Goal: Communication & Community: Answer question/provide support

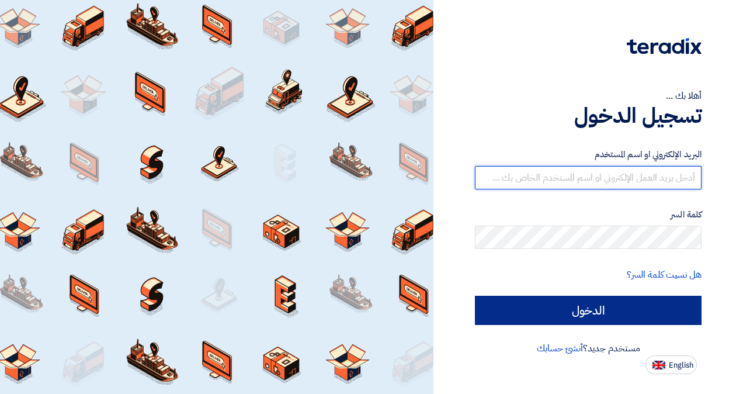
type input "abdellatif.alswaimeh@cenomi.com"
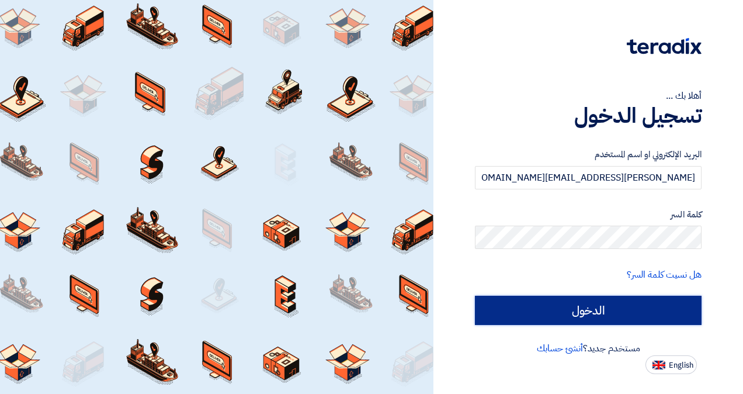
click at [597, 314] on input "الدخول" at bounding box center [588, 310] width 227 height 29
type input "Sign in"
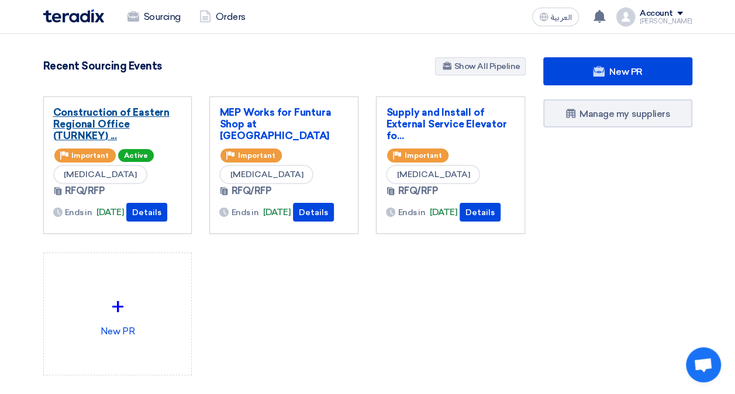
click at [142, 141] on link "Construction of Eastern Regional Office (TURNKEY) ..." at bounding box center [117, 123] width 129 height 35
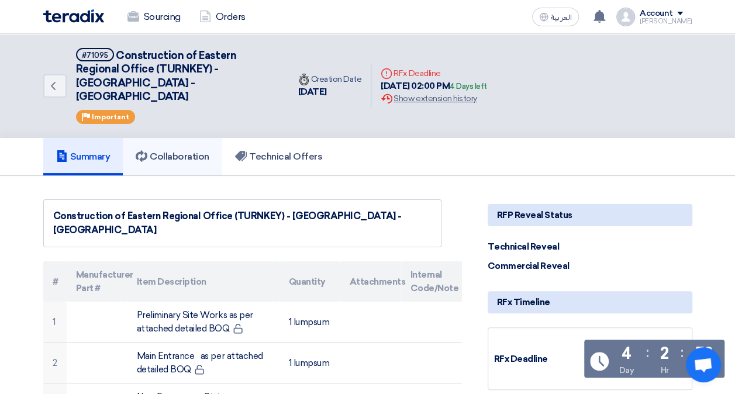
click at [181, 151] on h5 "Collaboration" at bounding box center [173, 157] width 74 height 12
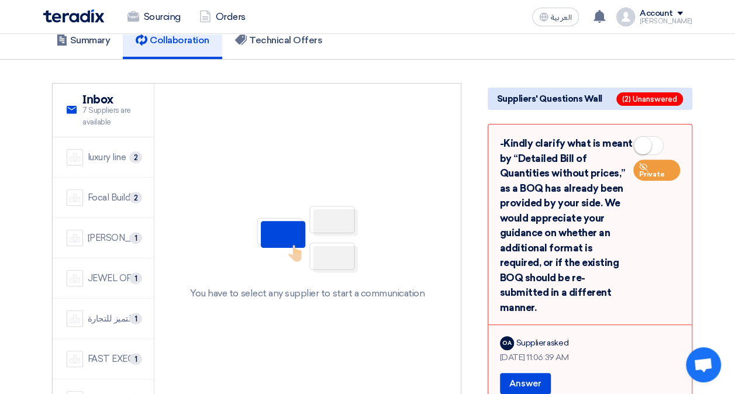
scroll to position [117, 0]
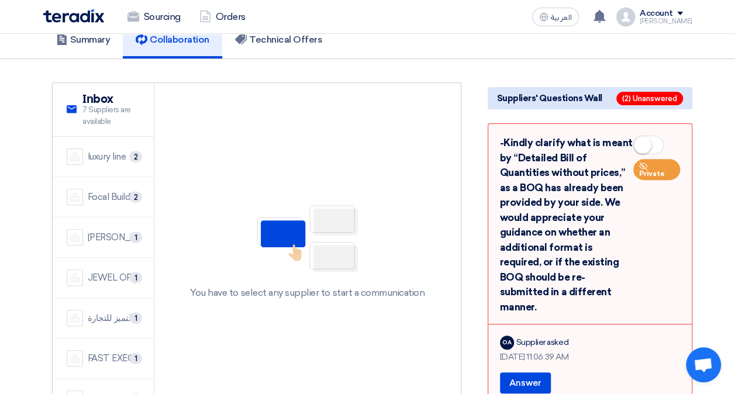
click at [652, 136] on span at bounding box center [648, 145] width 30 height 19
drag, startPoint x: 642, startPoint y: 126, endPoint x: 639, endPoint y: 131, distance: 6.0
click at [640, 139] on icon at bounding box center [643, 143] width 8 height 8
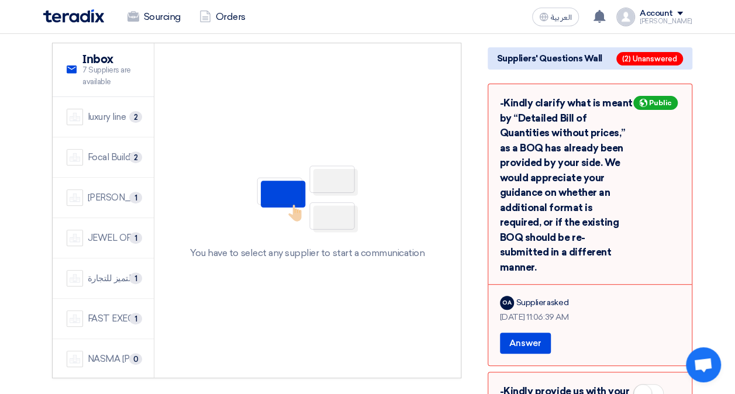
scroll to position [175, 0]
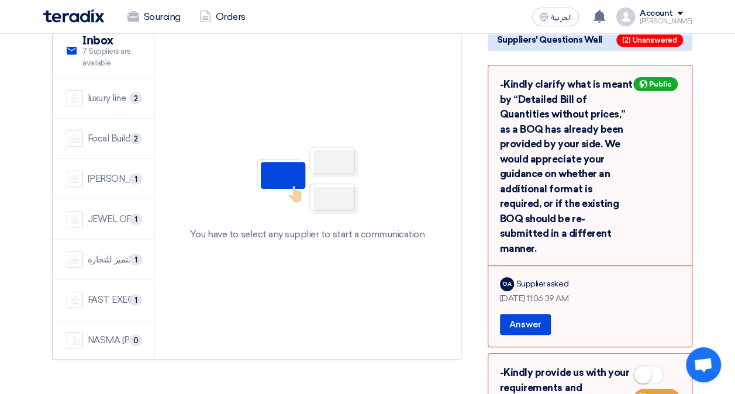
click at [510, 277] on div "OA" at bounding box center [507, 284] width 14 height 14
click at [508, 277] on div "OA" at bounding box center [507, 284] width 14 height 14
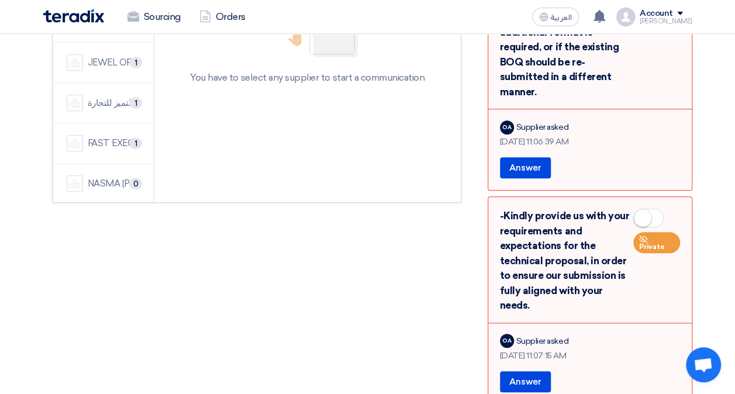
scroll to position [351, 0]
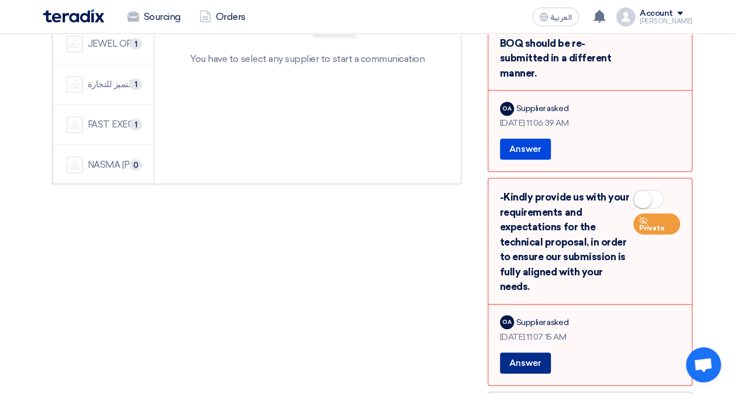
click at [532, 352] on button "Answer" at bounding box center [525, 362] width 51 height 21
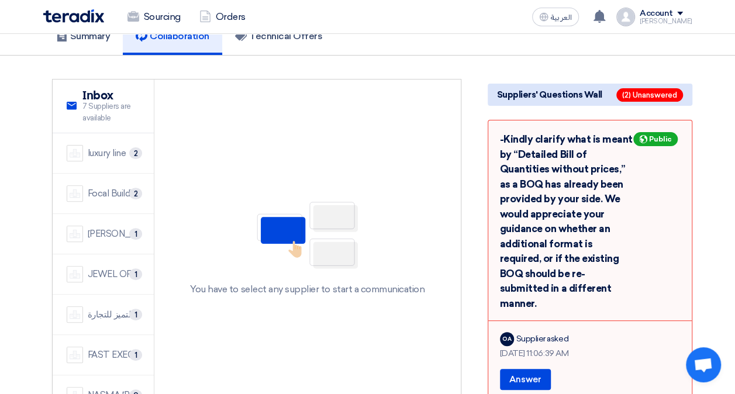
scroll to position [105, 0]
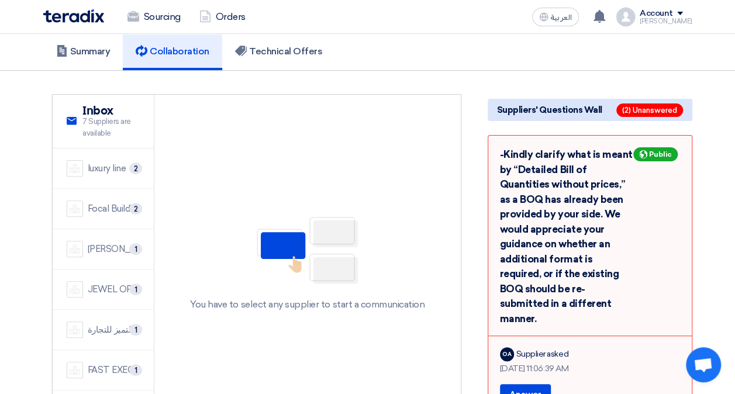
drag, startPoint x: 659, startPoint y: 143, endPoint x: 653, endPoint y: 141, distance: 6.7
click at [658, 150] on span "Public" at bounding box center [660, 154] width 23 height 8
click at [645, 150] on icon at bounding box center [643, 154] width 8 height 8
click at [645, 150] on use at bounding box center [643, 154] width 8 height 8
click at [644, 150] on use at bounding box center [643, 154] width 8 height 8
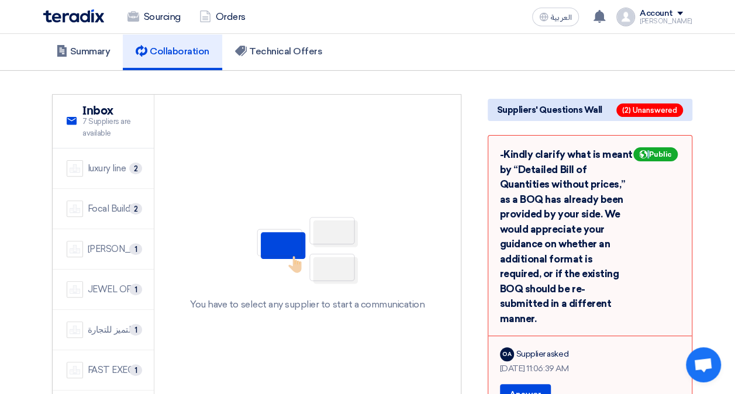
click at [644, 150] on use at bounding box center [643, 154] width 8 height 8
click at [646, 150] on use at bounding box center [643, 154] width 8 height 8
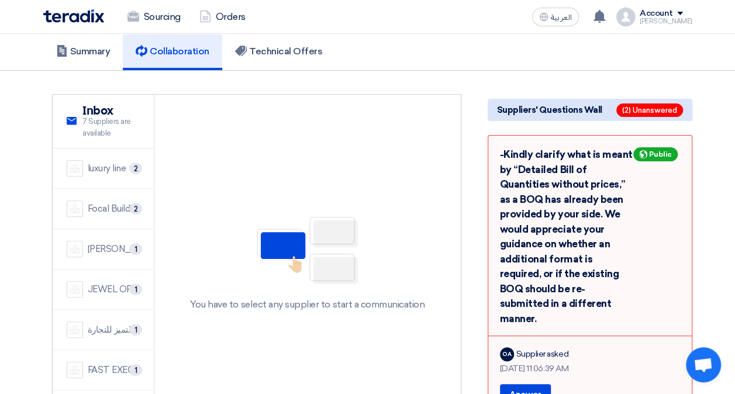
drag, startPoint x: 670, startPoint y: 141, endPoint x: 681, endPoint y: 142, distance: 11.2
click at [677, 147] on div "Public" at bounding box center [656, 236] width 47 height 179
click at [684, 143] on div "-Kindly clarify what is meant by “Detailed Bill of Quantities without prices,” …" at bounding box center [589, 276] width 205 height 282
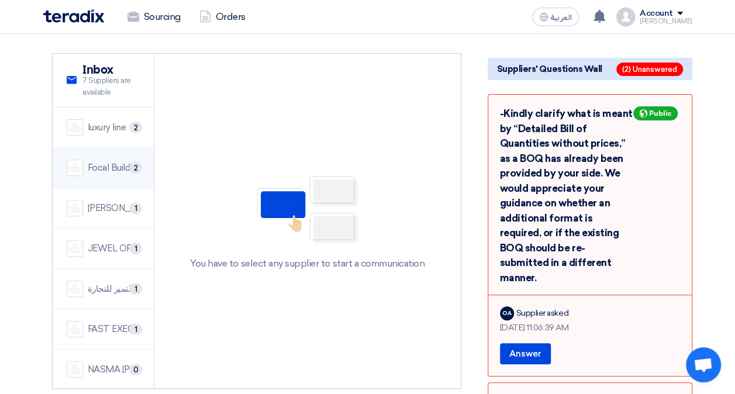
scroll to position [141, 0]
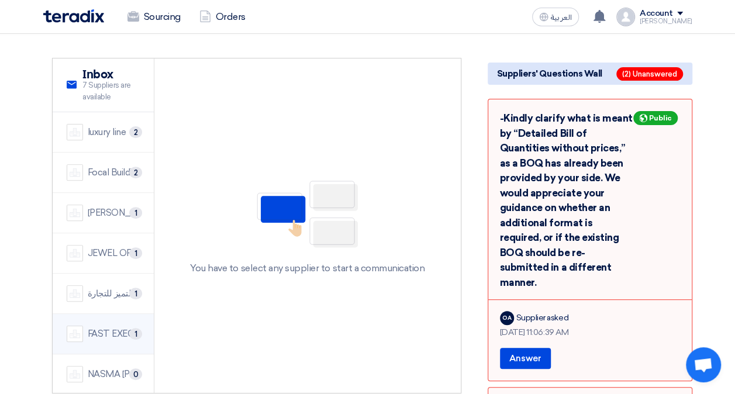
click at [117, 327] on div "FAST EXECUTION" at bounding box center [114, 333] width 53 height 13
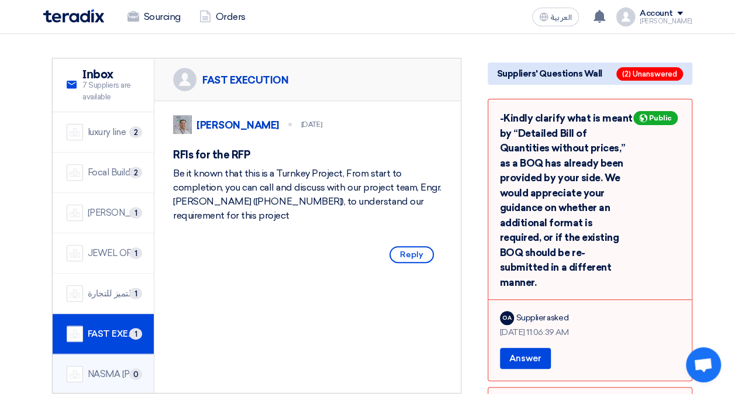
click at [113, 368] on div "NASMA AL FARIS CONTRACTING CO" at bounding box center [114, 374] width 53 height 13
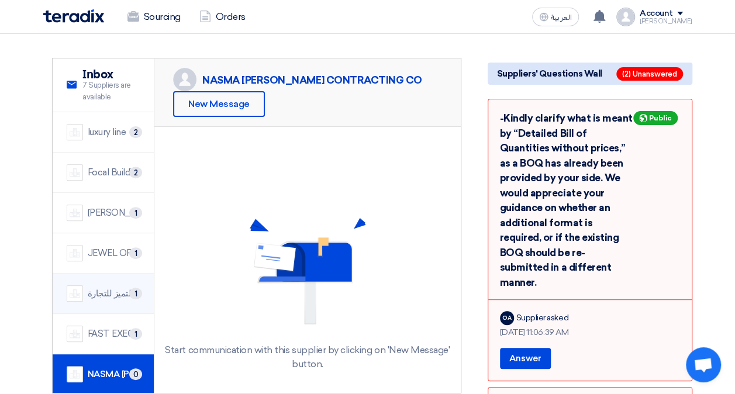
click at [102, 287] on div "شركة اميال التميز للتجارة" at bounding box center [114, 293] width 53 height 13
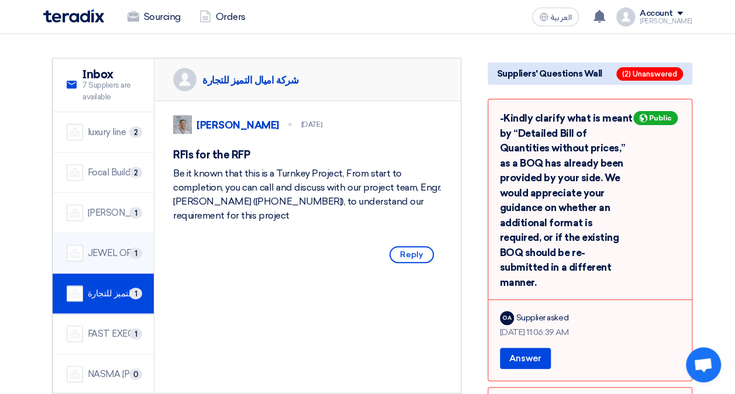
click at [108, 247] on div "JEWEL OF THE CRADLE" at bounding box center [114, 253] width 53 height 13
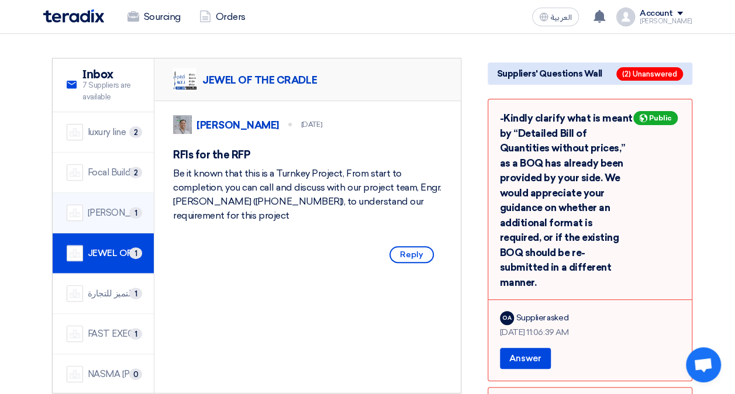
click at [106, 206] on div "[PERSON_NAME] Saudi Arabia Ltd." at bounding box center [114, 212] width 53 height 13
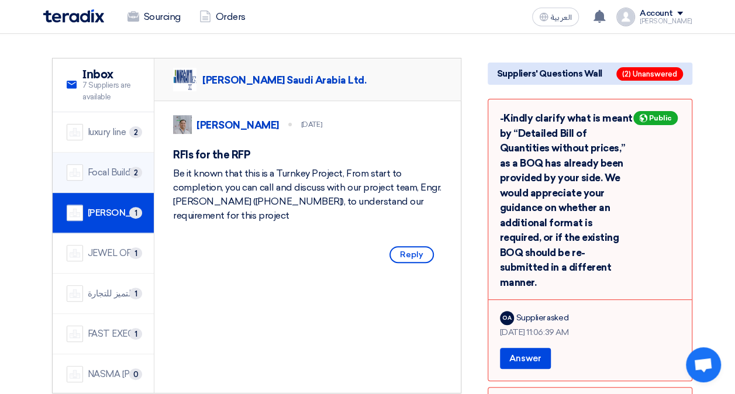
click at [109, 166] on div "Focal Buildings Solutions (FBS)" at bounding box center [114, 172] width 53 height 13
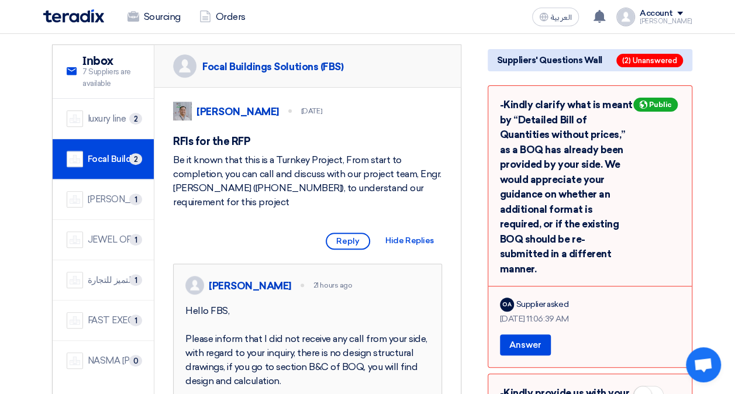
scroll to position [119, 0]
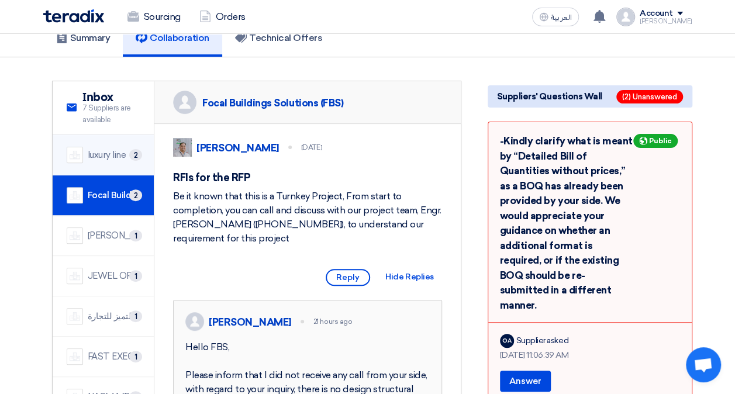
click at [110, 148] on div "luxury line" at bounding box center [107, 154] width 39 height 13
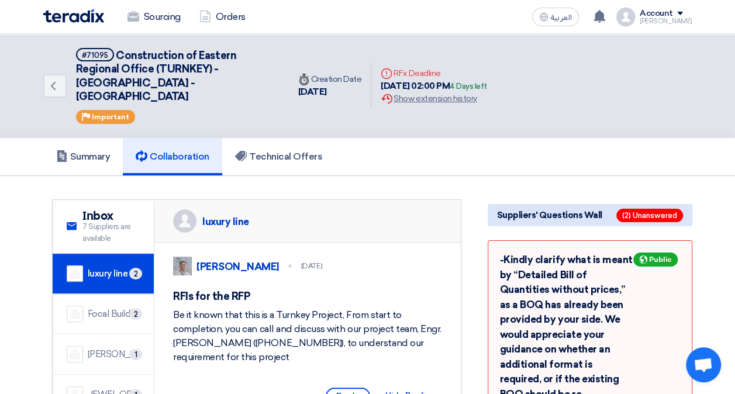
scroll to position [0, 0]
